Goal: Information Seeking & Learning: Learn about a topic

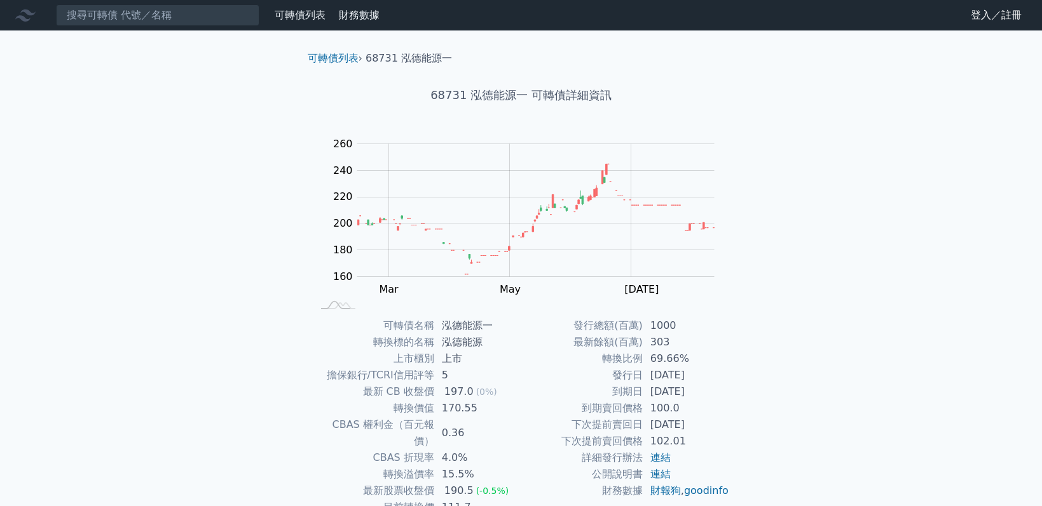
scroll to position [81, 0]
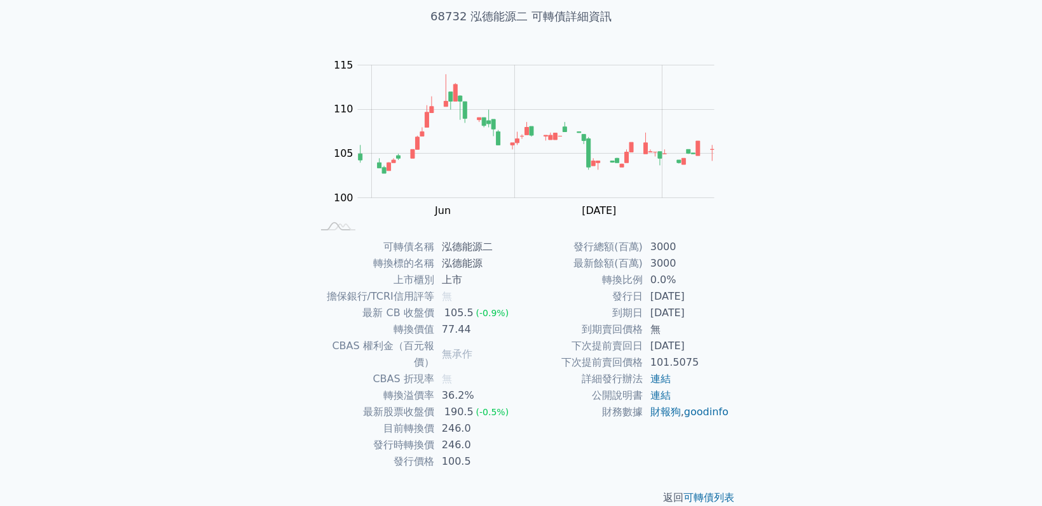
scroll to position [81, 0]
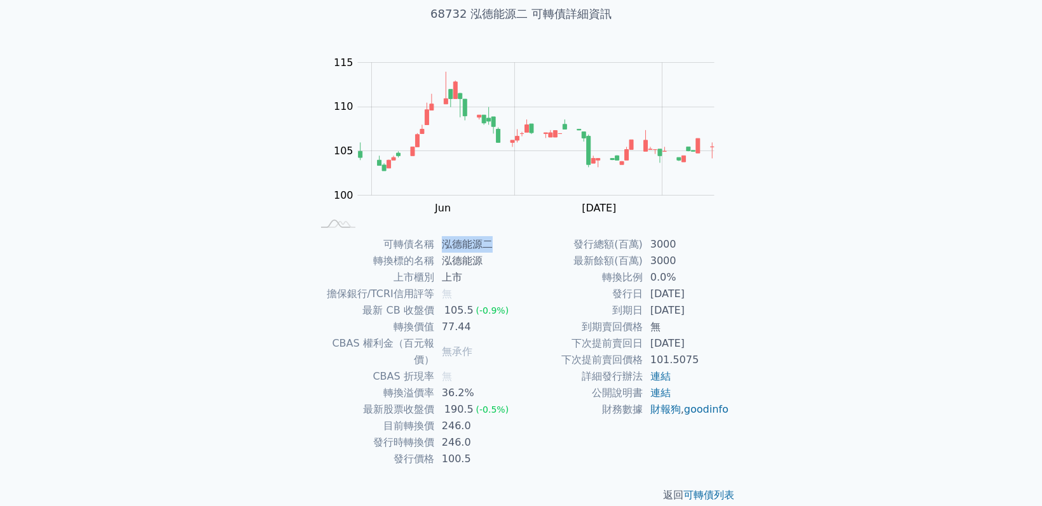
drag, startPoint x: 441, startPoint y: 238, endPoint x: 501, endPoint y: 240, distance: 59.8
click at [501, 240] on td "泓德能源二" at bounding box center [477, 244] width 87 height 17
copy td "泓德能源二"
click at [131, 320] on div "可轉債列表 財務數據 可轉債列表 財務數據 登入／註冊 登入／註冊 可轉債列表 › 68732 泓德能源二 68732 泓德能源二 可轉債詳細資訊 Zoom …" at bounding box center [521, 221] width 1042 height 605
